Goal: Task Accomplishment & Management: Use online tool/utility

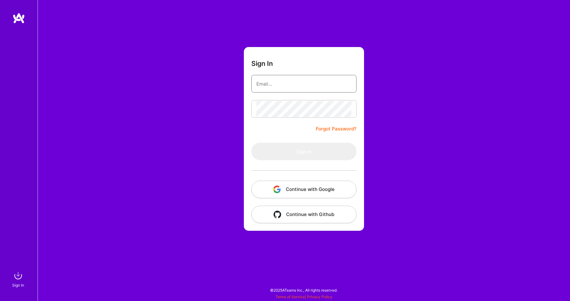
type input "[PERSON_NAME][EMAIL_ADDRESS][PERSON_NAME][DOMAIN_NAME]"
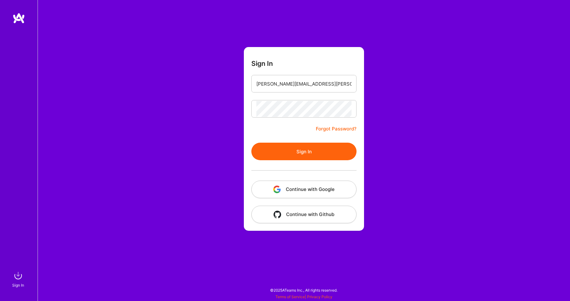
click at [312, 154] on button "Sign In" at bounding box center [303, 151] width 105 height 18
click at [305, 190] on button "Continue with Google" at bounding box center [303, 189] width 105 height 18
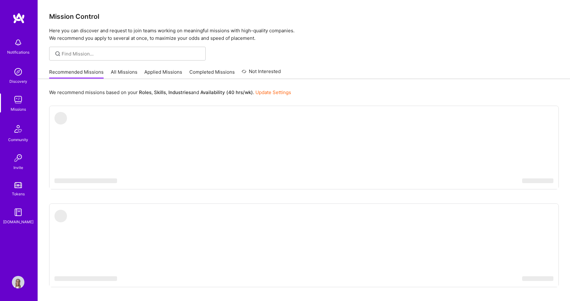
click at [21, 47] on img at bounding box center [18, 42] width 13 height 13
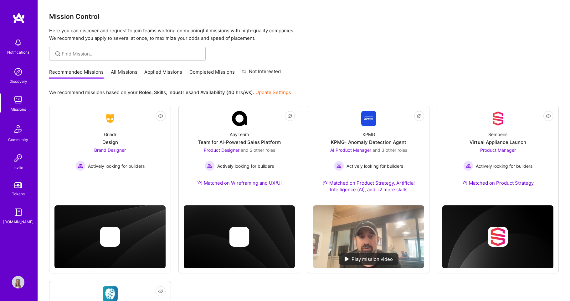
click at [301, 19] on div "Notifications Discovery Missions Community Invite Tokens [DOMAIN_NAME] Profile …" at bounding box center [285, 230] width 570 height 460
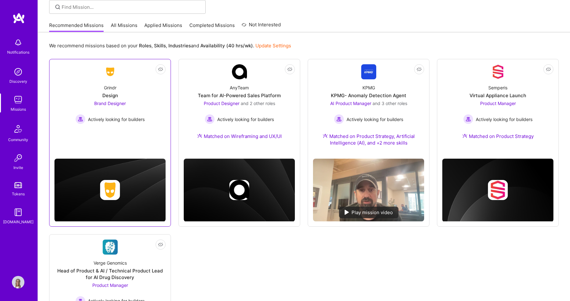
scroll to position [60, 0]
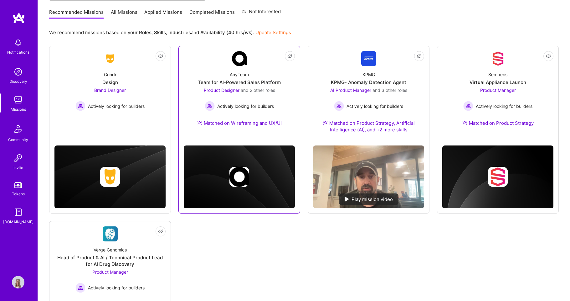
click at [243, 107] on span "Actively looking for builders" at bounding box center [245, 106] width 57 height 7
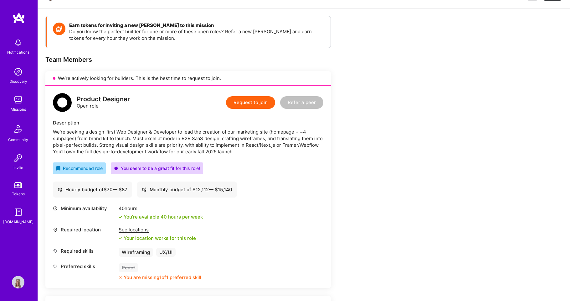
scroll to position [76, 0]
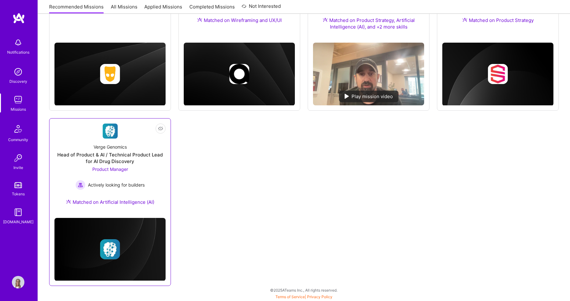
scroll to position [162, 0]
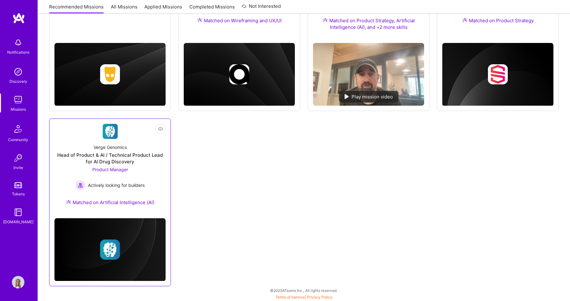
click at [150, 167] on div "Verge Genomics Head of Product & AI / Technical Product Lead for AI Drug Discov…" at bounding box center [109, 176] width 111 height 74
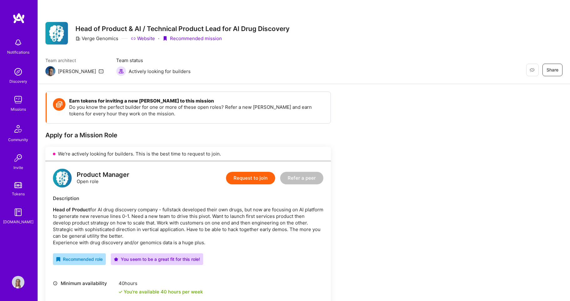
scroll to position [-4, 0]
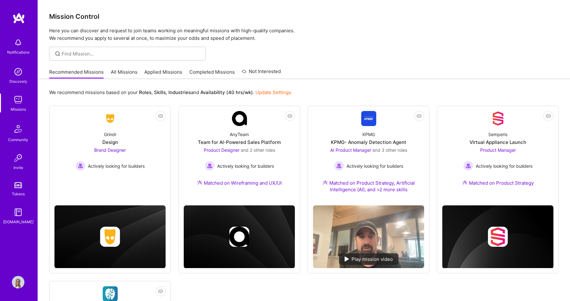
click at [217, 73] on link "Completed Missions" at bounding box center [211, 74] width 45 height 10
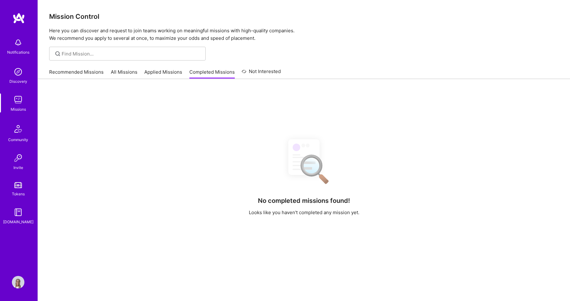
click at [168, 70] on link "Applied Missions" at bounding box center [163, 74] width 38 height 10
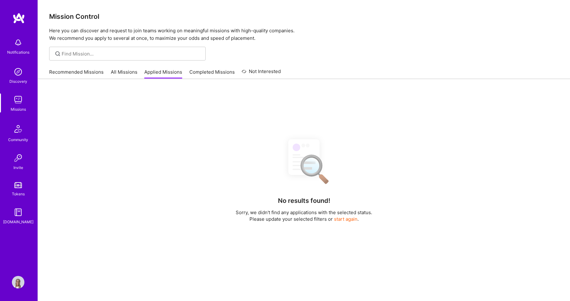
click at [117, 74] on link "All Missions" at bounding box center [124, 74] width 27 height 10
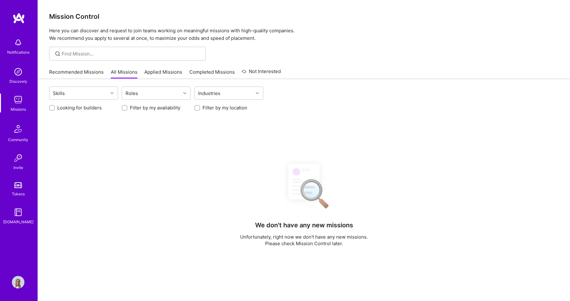
click at [211, 72] on link "Completed Missions" at bounding box center [211, 74] width 45 height 10
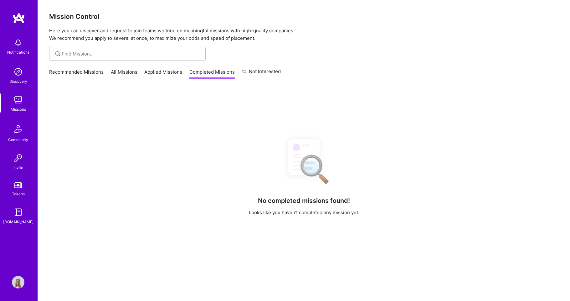
click at [96, 76] on link "Recommended Missions" at bounding box center [76, 74] width 54 height 10
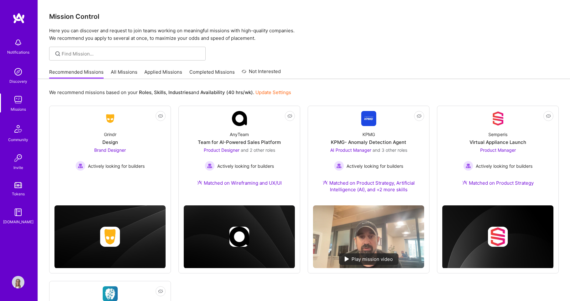
click at [142, 74] on div "Recommended Missions All Missions Applied Missions Completed Missions Not Inter…" at bounding box center [165, 71] width 232 height 13
click at [179, 73] on link "Applied Missions" at bounding box center [163, 74] width 38 height 10
